Goal: Entertainment & Leisure: Browse casually

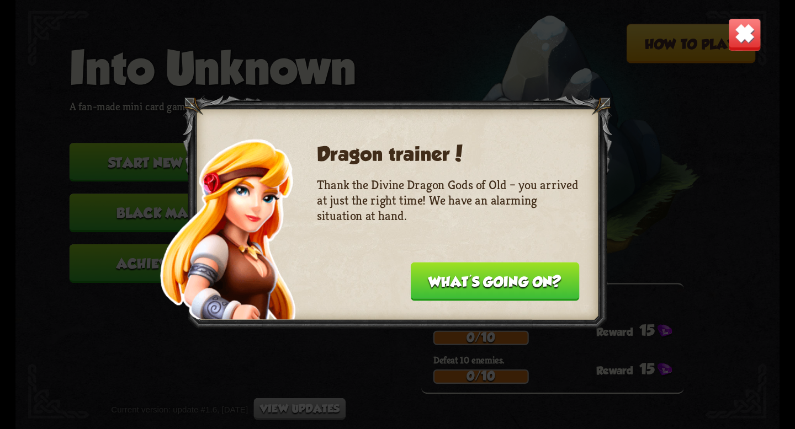
click at [460, 267] on button "What's going on?" at bounding box center [495, 281] width 169 height 39
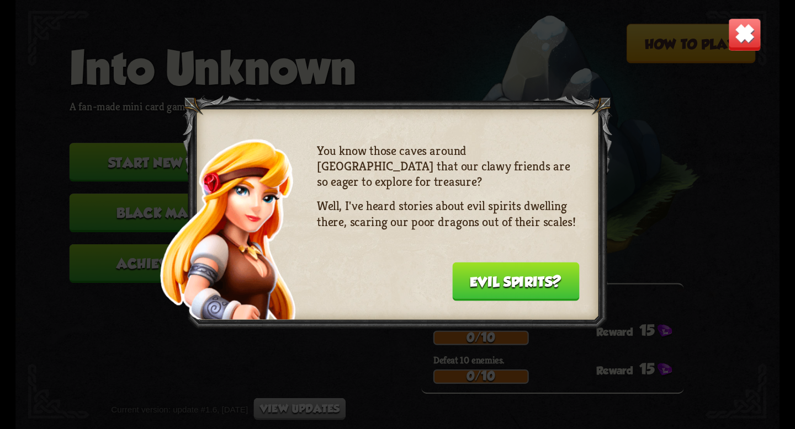
click at [460, 267] on button "Evil spirits?" at bounding box center [516, 281] width 128 height 39
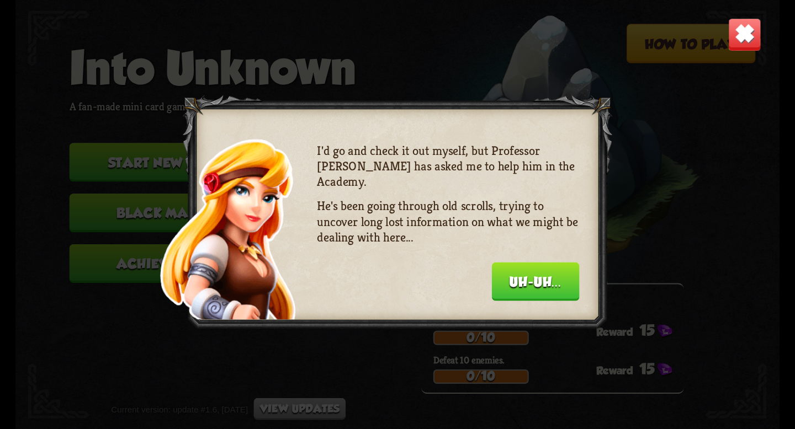
click at [510, 278] on button "Uh-uh..." at bounding box center [536, 281] width 88 height 39
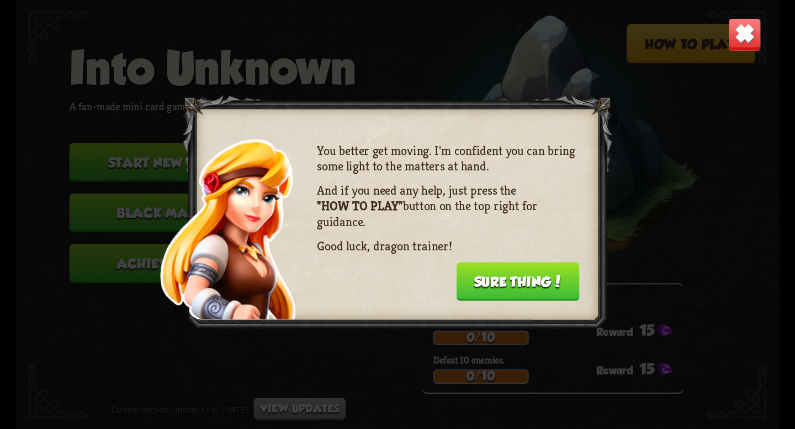
click at [510, 278] on button "Sure thing!" at bounding box center [517, 281] width 123 height 39
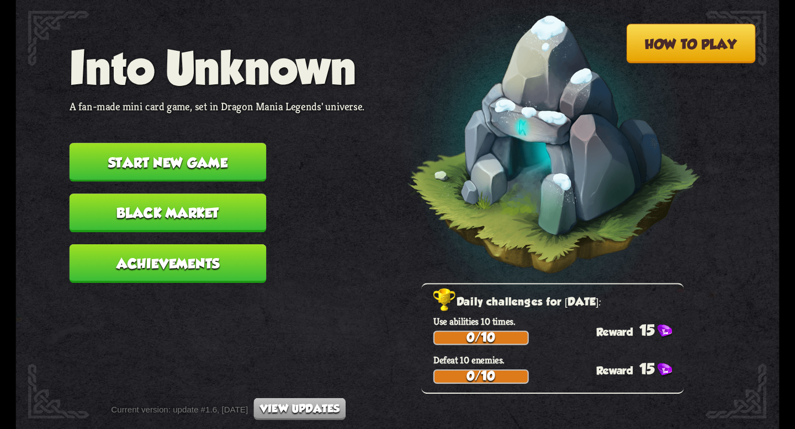
click at [215, 154] on button "Start new game" at bounding box center [168, 162] width 197 height 39
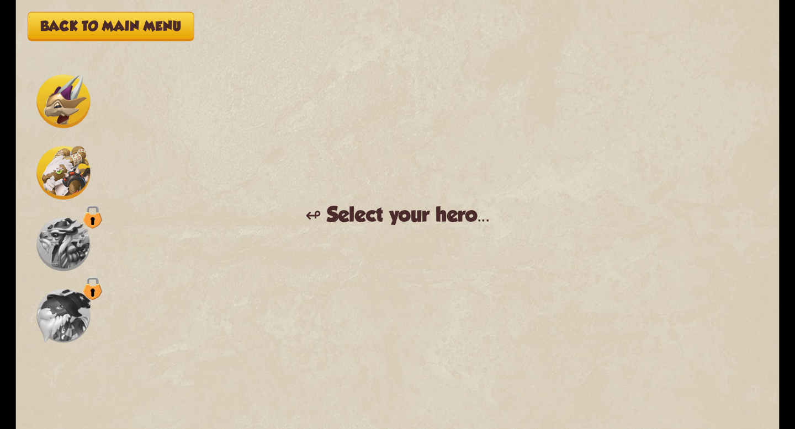
click at [73, 115] on img at bounding box center [63, 102] width 54 height 54
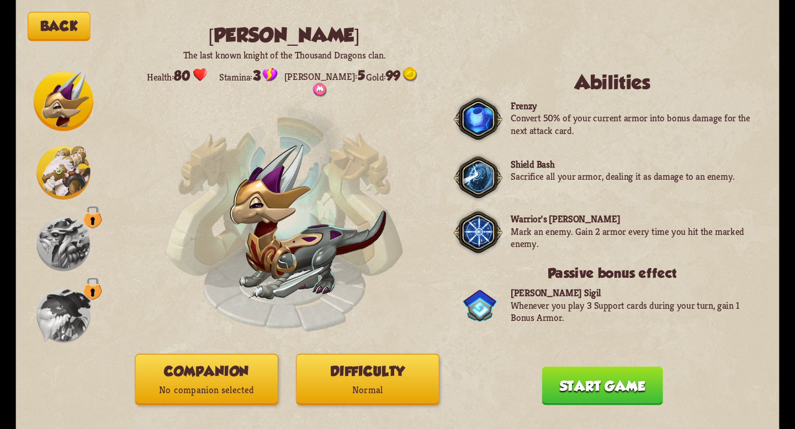
click at [249, 393] on p "No companion selected" at bounding box center [207, 390] width 142 height 19
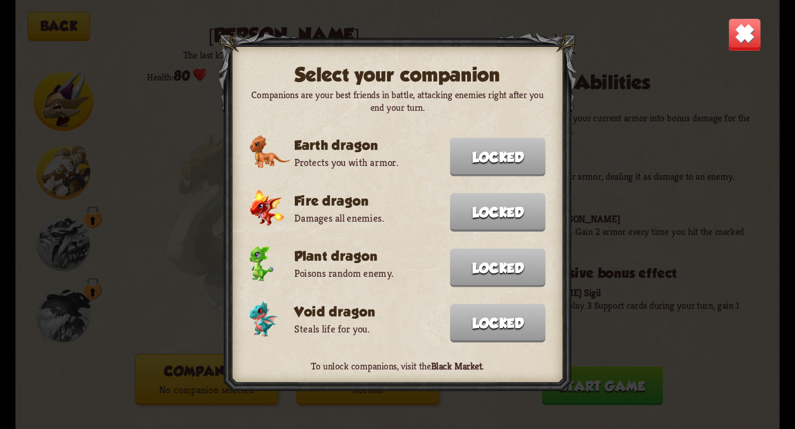
click at [732, 34] on img at bounding box center [745, 35] width 34 height 34
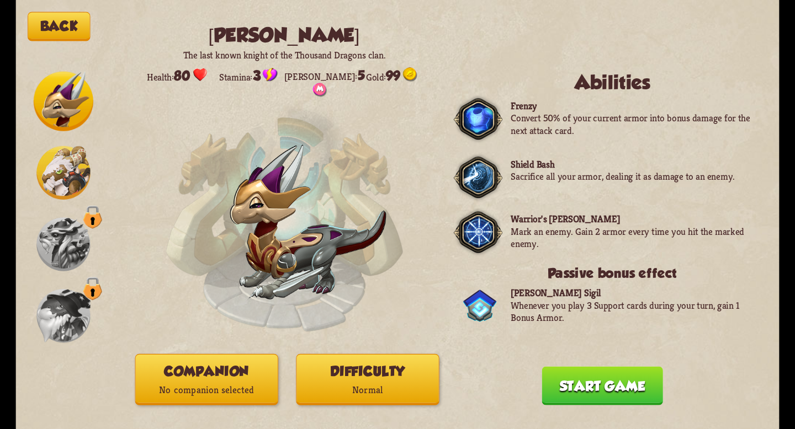
click at [577, 380] on button "Start game" at bounding box center [602, 386] width 121 height 39
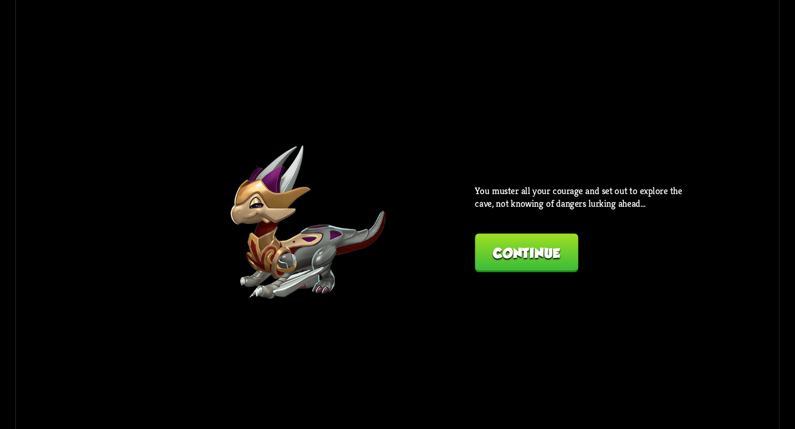
click at [546, 257] on button "Continue" at bounding box center [526, 253] width 103 height 39
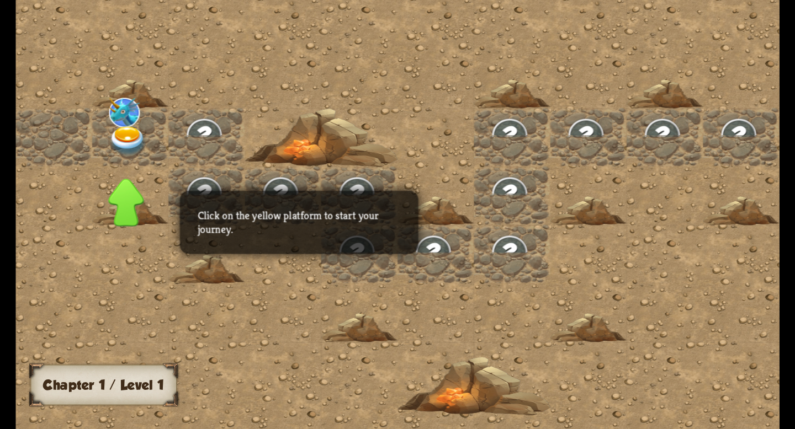
click at [262, 189] on img at bounding box center [281, 194] width 38 height 36
click at [123, 141] on img at bounding box center [128, 141] width 38 height 30
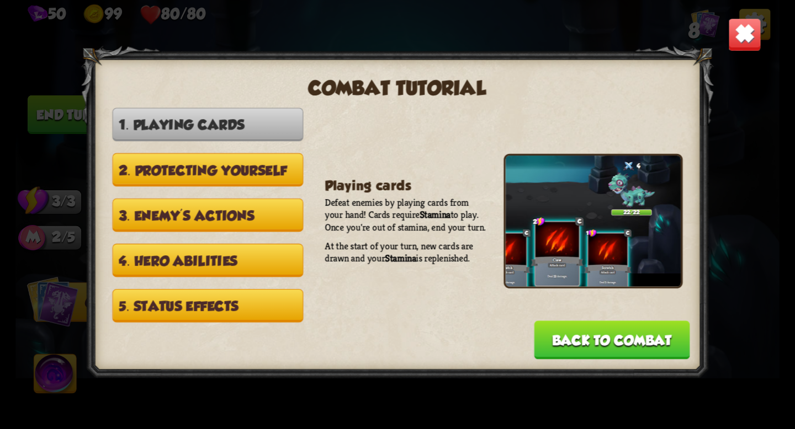
click at [224, 244] on button "4. Hero abilities" at bounding box center [207, 261] width 191 height 34
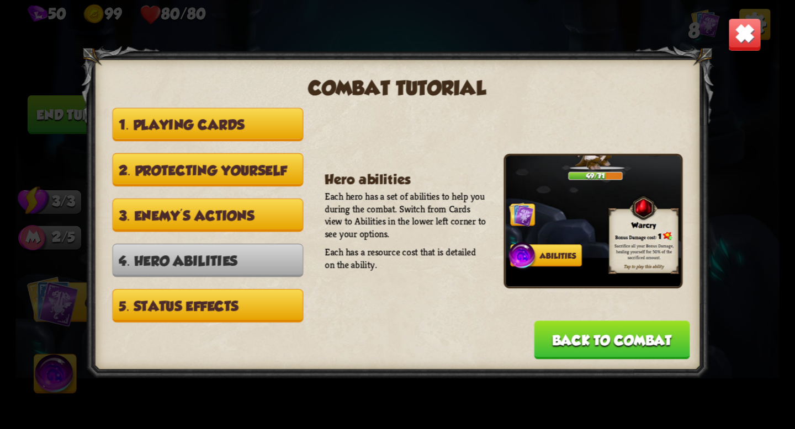
click at [258, 211] on button "3. Enemy's actions" at bounding box center [207, 216] width 191 height 34
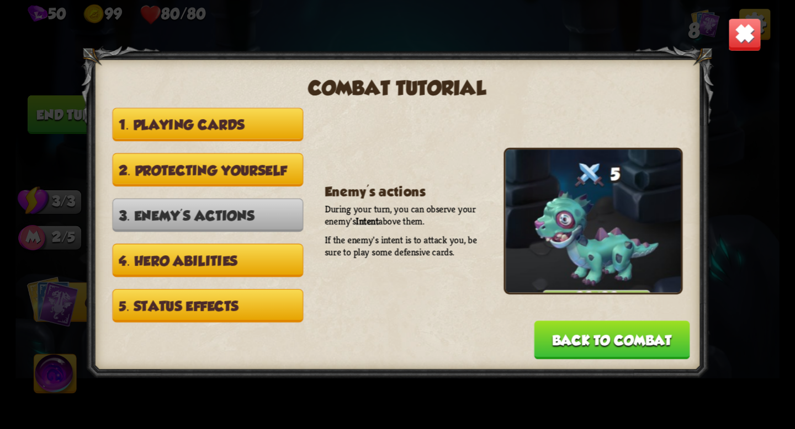
click at [726, 26] on div "Combat tutorial 1. Playing cards 2. Protecting yourself 3. Enemy's actions 4. H…" at bounding box center [396, 214] width 763 height 429
click at [595, 327] on button "Back to combat" at bounding box center [612, 340] width 156 height 39
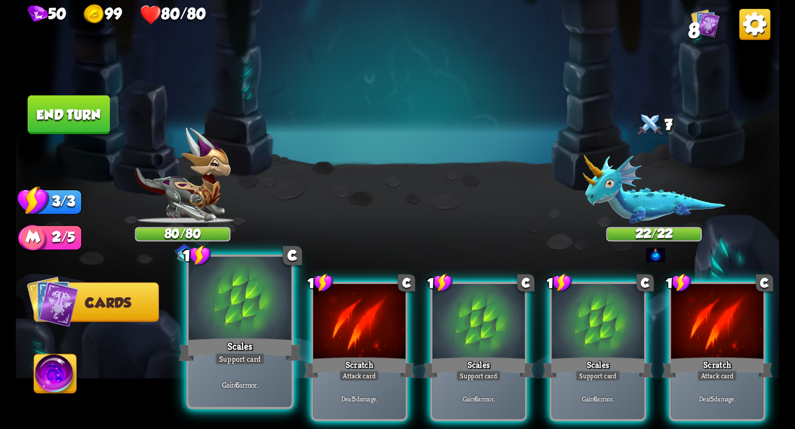
click at [256, 372] on div "Gain 6 armor." at bounding box center [240, 385] width 103 height 45
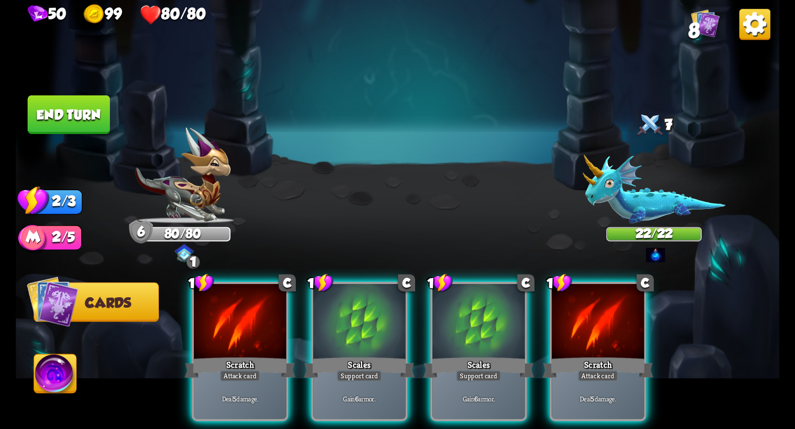
click at [256, 379] on div "Deal 5 damage." at bounding box center [240, 399] width 92 height 40
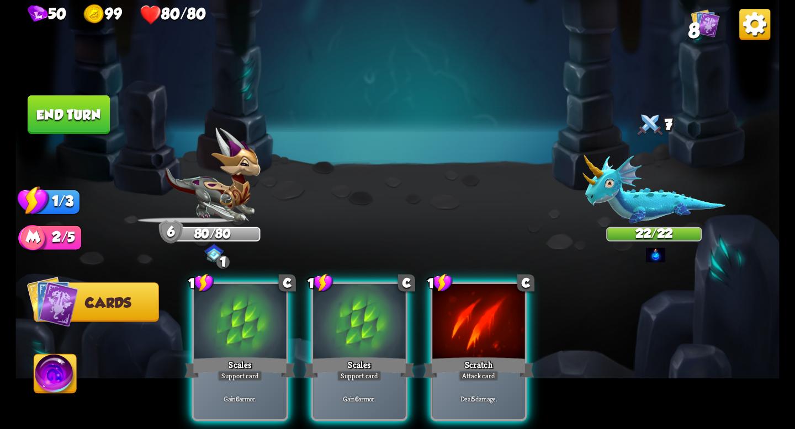
click at [256, 379] on div "Gain 6 armor." at bounding box center [240, 399] width 92 height 40
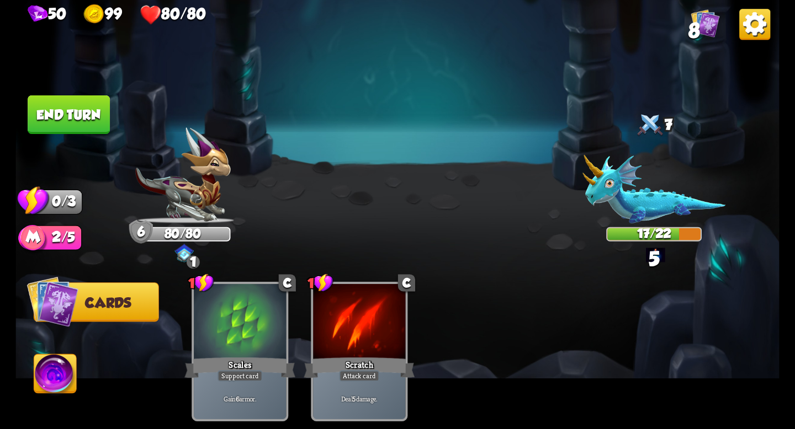
click at [256, 379] on div "Gain 6 armor." at bounding box center [240, 399] width 92 height 40
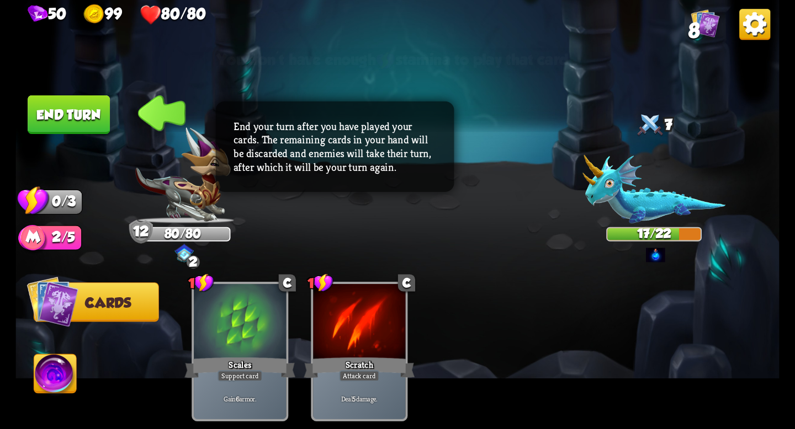
click at [98, 113] on button "End turn" at bounding box center [69, 115] width 82 height 39
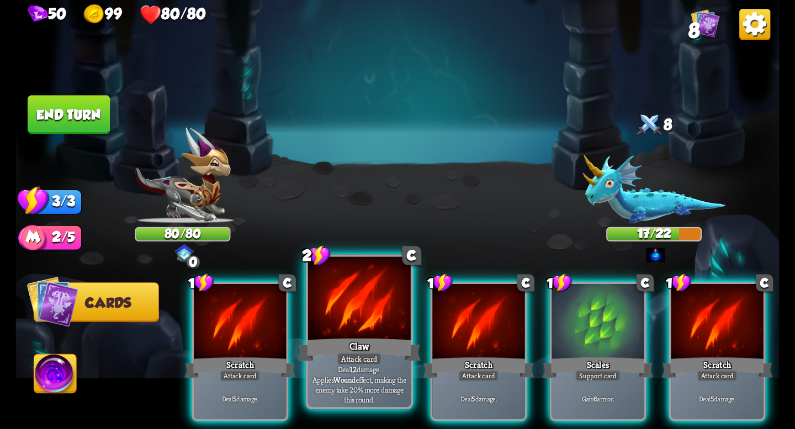
click at [363, 353] on div "Attack card" at bounding box center [359, 359] width 45 height 13
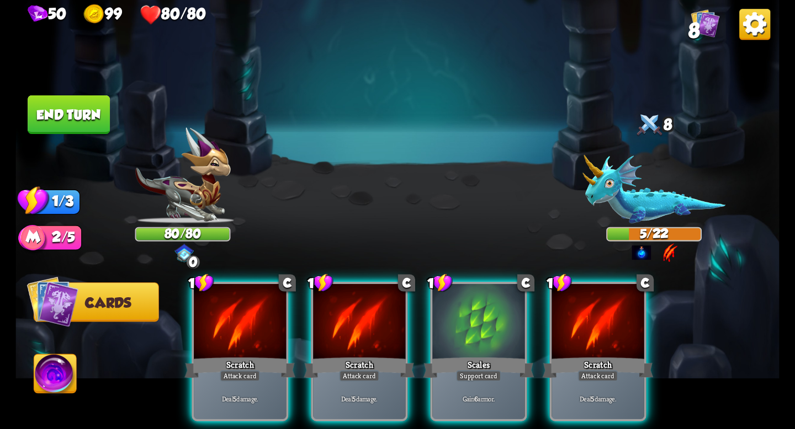
click at [363, 371] on div "Attack card" at bounding box center [359, 376] width 40 height 11
